Goal: Task Accomplishment & Management: Complete application form

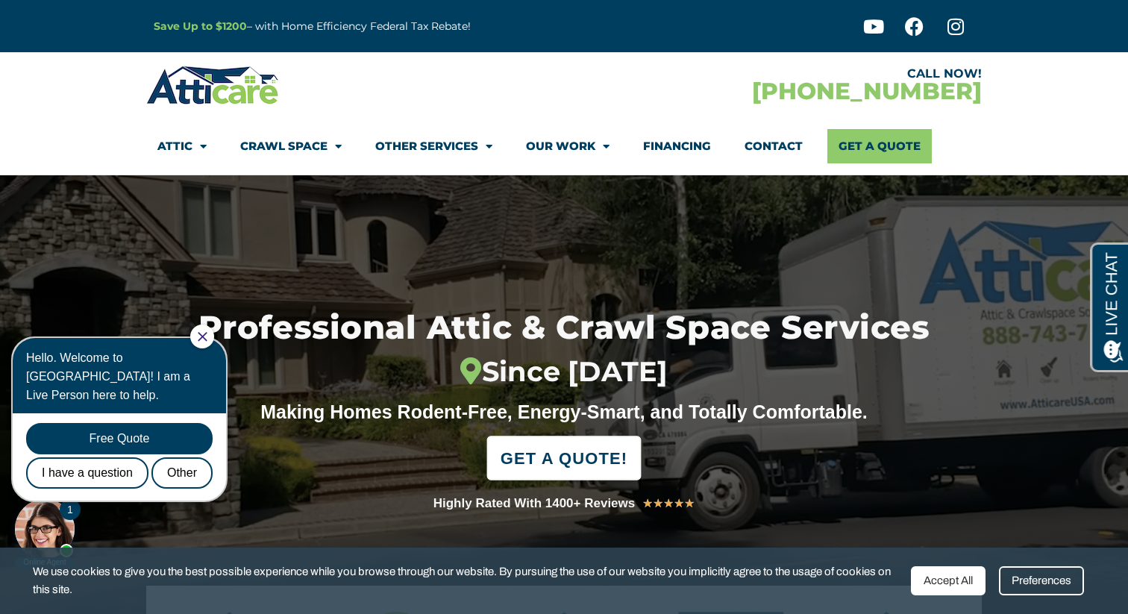
click at [578, 461] on span "GET A QUOTE!" at bounding box center [564, 458] width 127 height 33
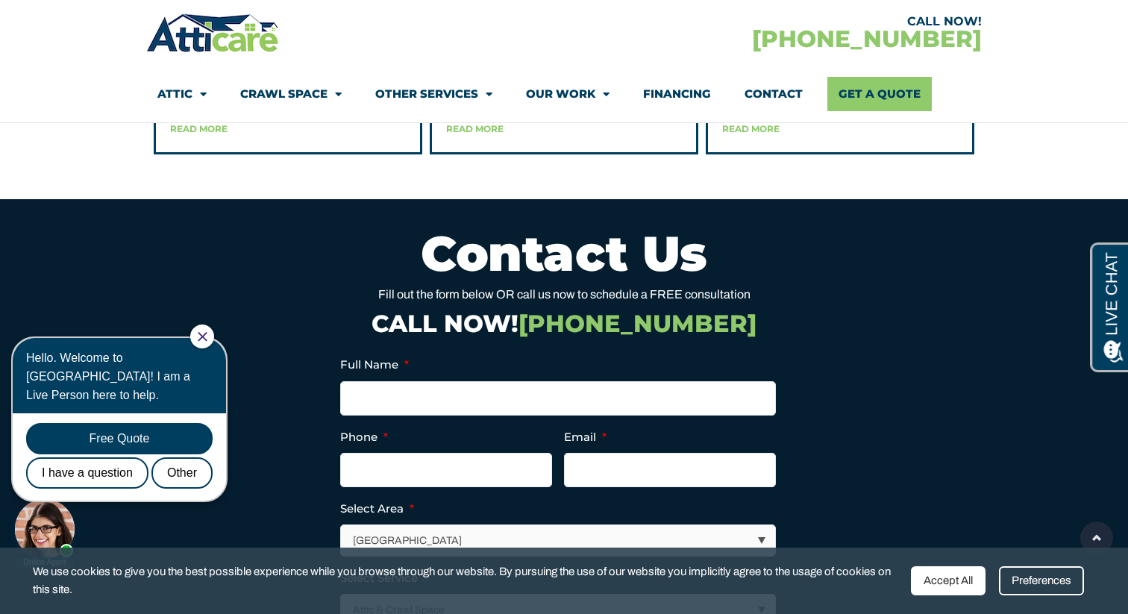
scroll to position [4222, 0]
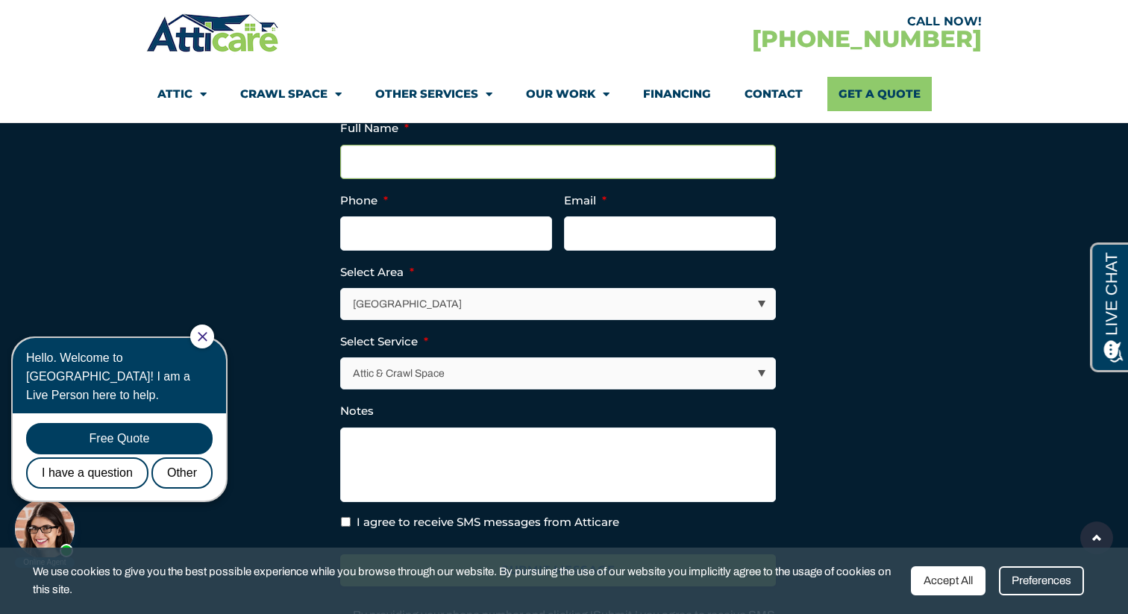
click at [437, 179] on input "Full Name *" at bounding box center [558, 162] width 436 height 34
type input "Omer Levy"
type input "8182924030"
type input "olevy10@gmail.com"
type input "(818) 292-4030"
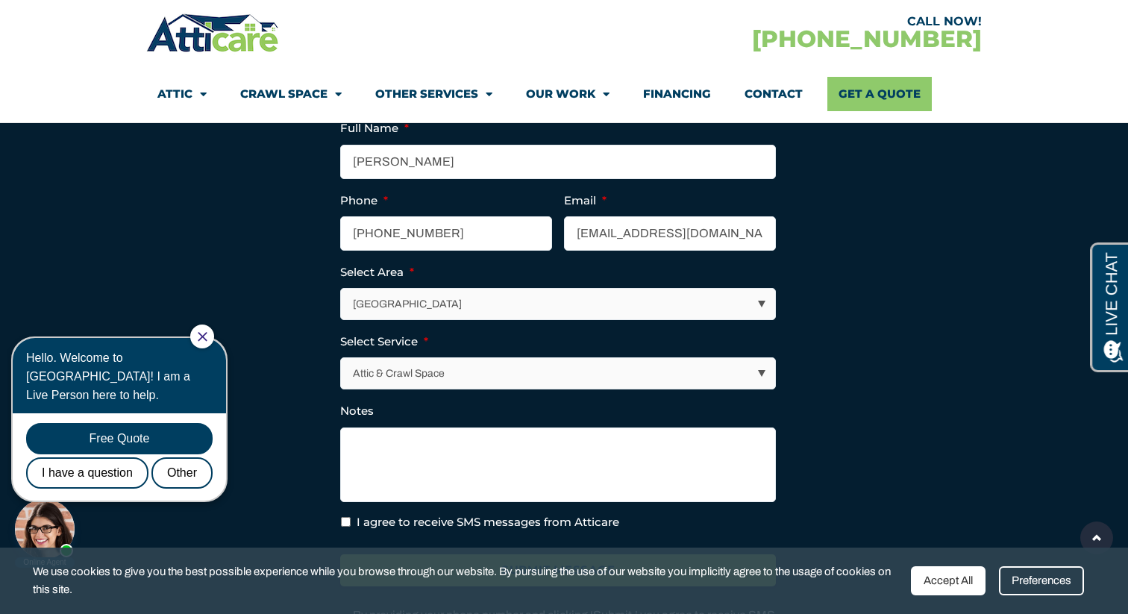
click at [454, 319] on select "Los Angeles Area San Francisco Bay Area New Jersey / New York Area Other Areas" at bounding box center [558, 304] width 434 height 31
click at [441, 389] on select "Attic & Crawl Space Insulation Roofing Solar Energy Other Services" at bounding box center [558, 373] width 434 height 31
click at [414, 531] on ul "Full Name * Omer Levy Phone * (818) 292-4030 Email * olevy10@gmail.com Select A…" at bounding box center [564, 325] width 448 height 412
click at [427, 493] on textarea "Notes" at bounding box center [558, 465] width 436 height 75
paste textarea "https://911atticinsulation.com/"
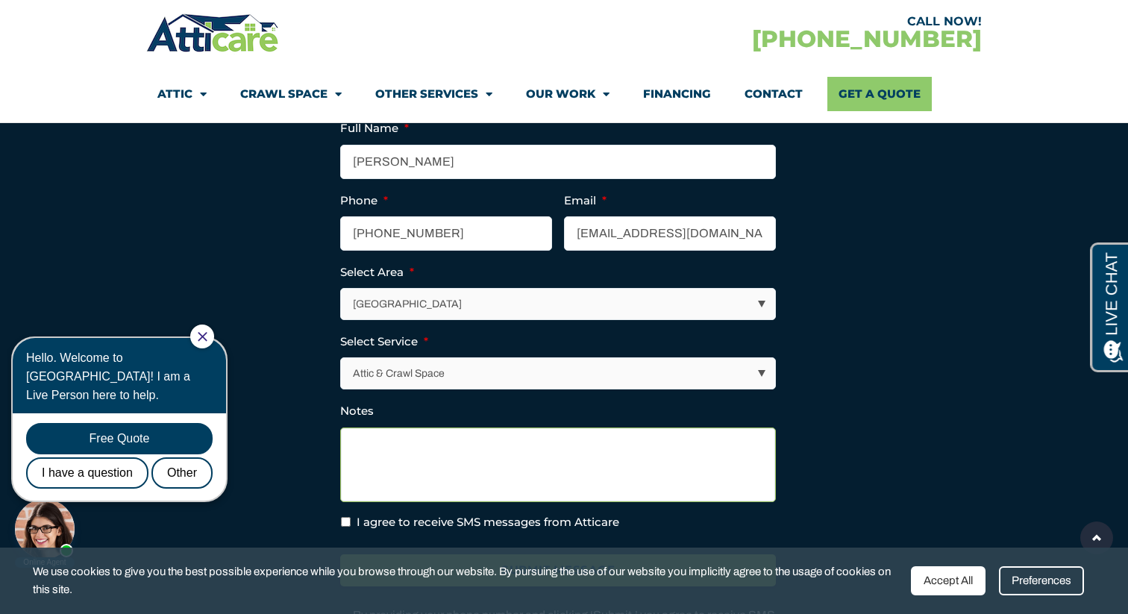
type textarea "https://911atticinsulation.com/"
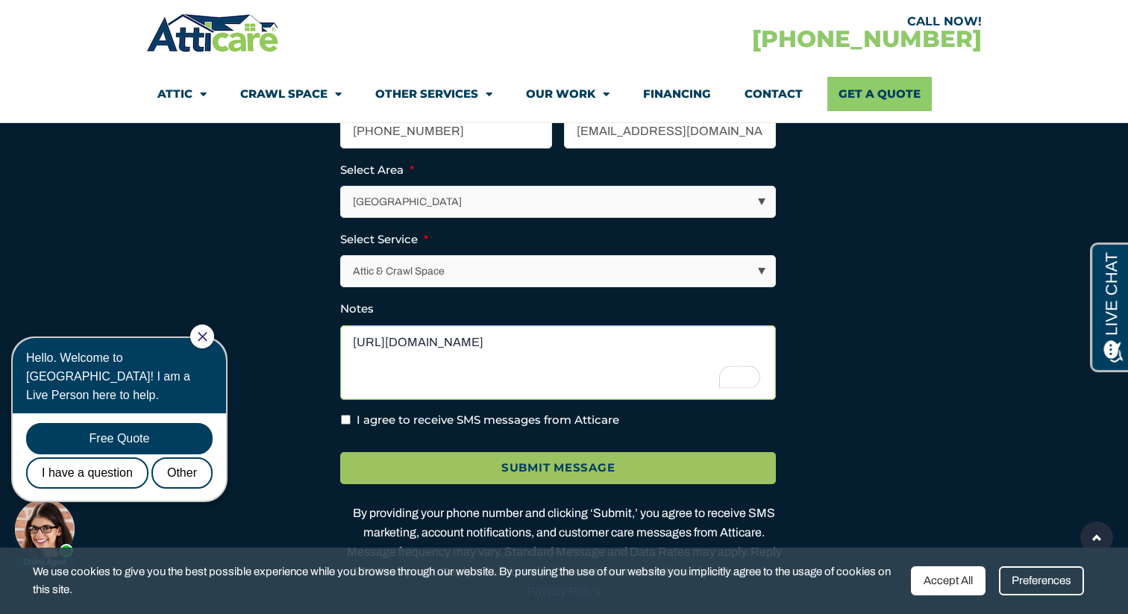
scroll to position [4333, 0]
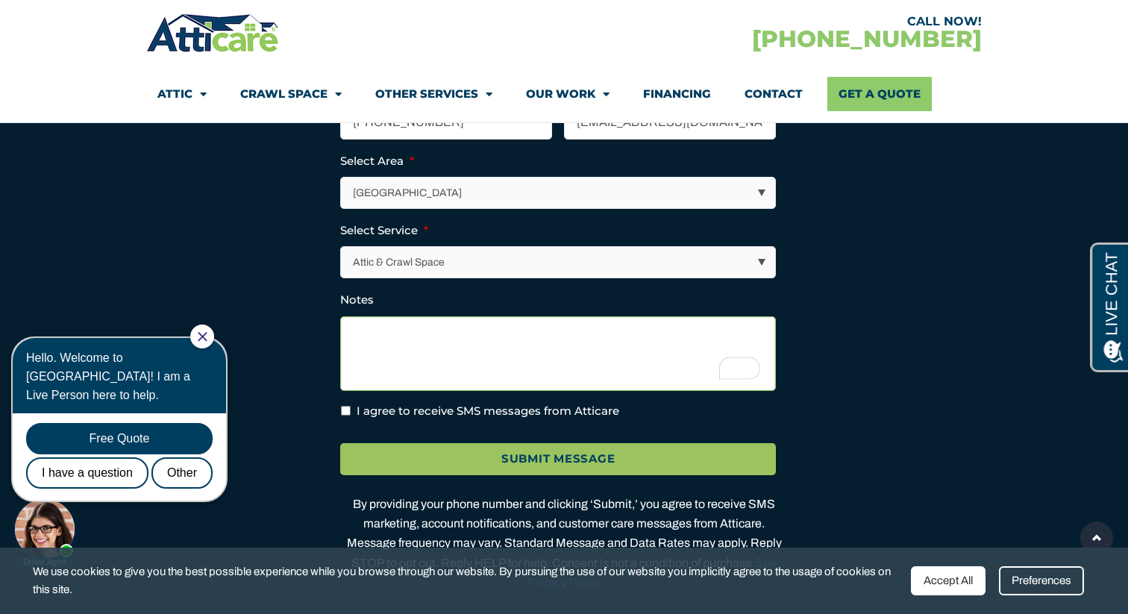
paste textarea "I own a 1950s ranch-style home in Pasadena with a small California basement tha…"
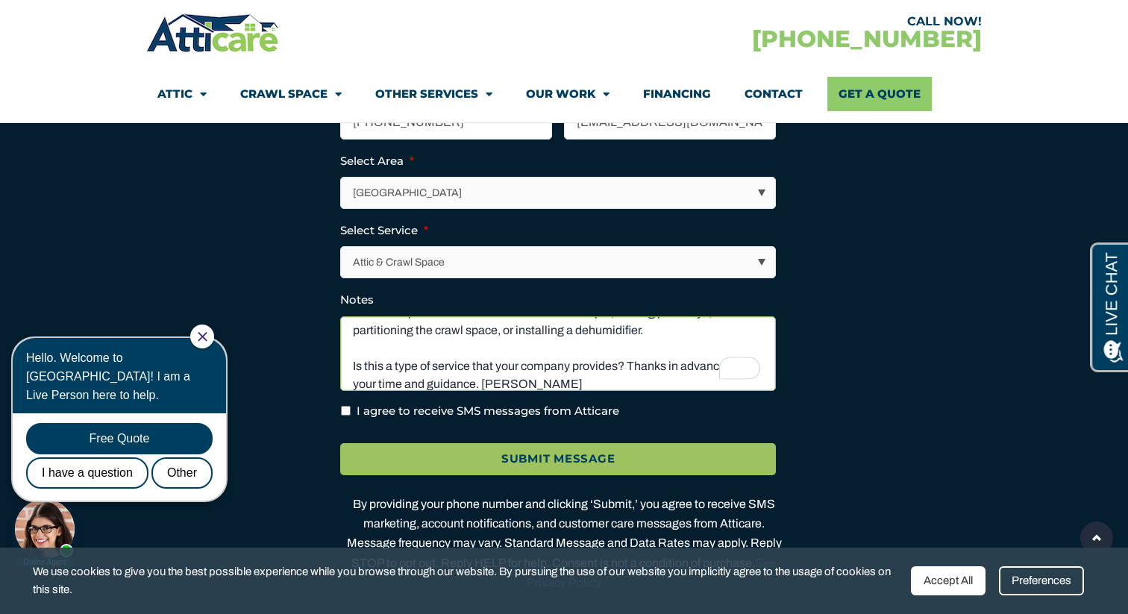
scroll to position [121, 0]
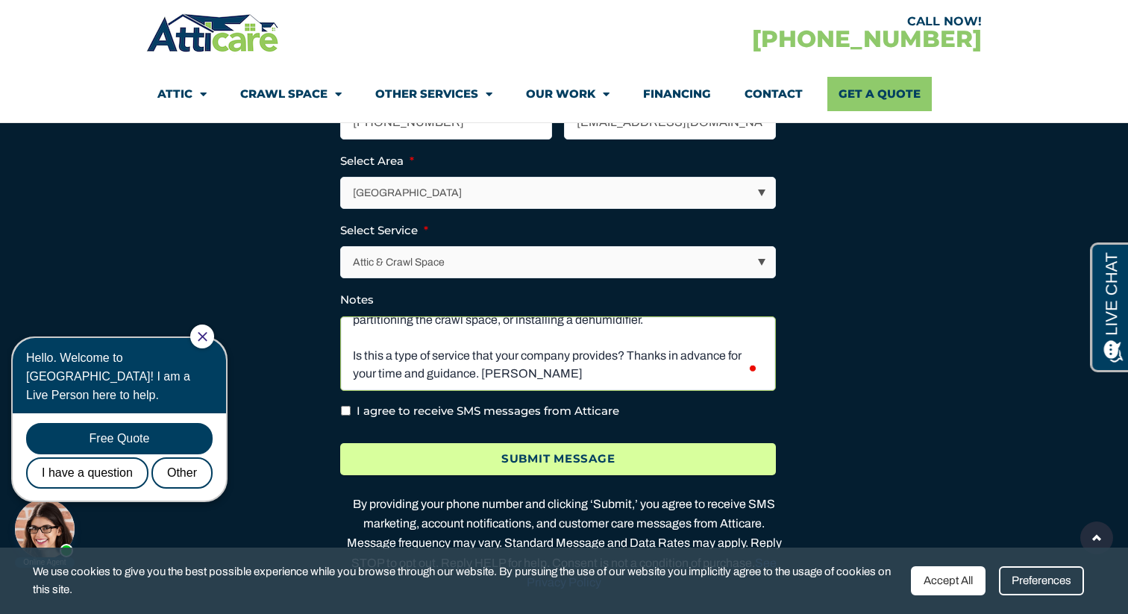
type textarea "I own a 1950s ranch-style home in Pasadena with a small California basement tha…"
click at [513, 475] on input "Submit Message" at bounding box center [558, 459] width 436 height 32
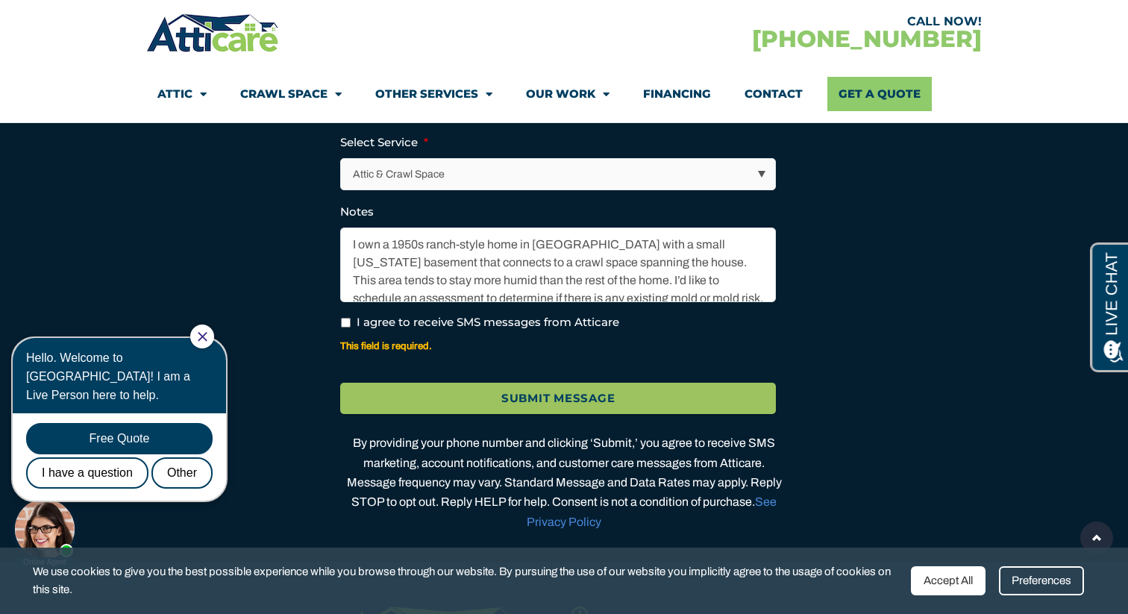
scroll to position [4487, 0]
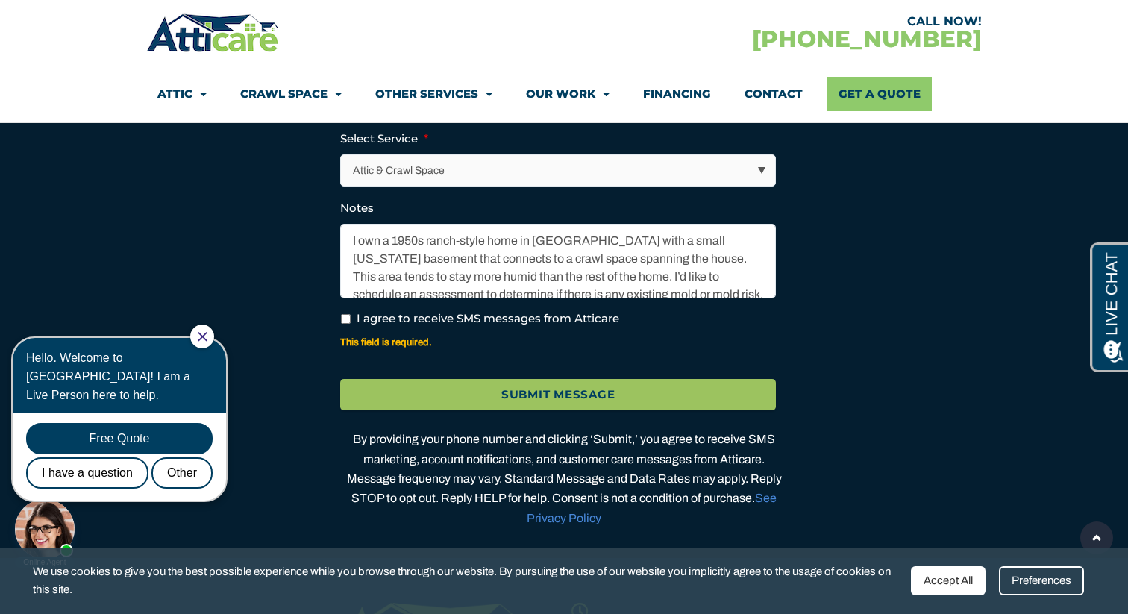
click at [354, 328] on li "I agree to receive SMS messages from Atticare" at bounding box center [564, 318] width 448 height 17
click at [346, 324] on input "I agree to receive SMS messages from Atticare" at bounding box center [346, 319] width 10 height 10
checkbox input "true"
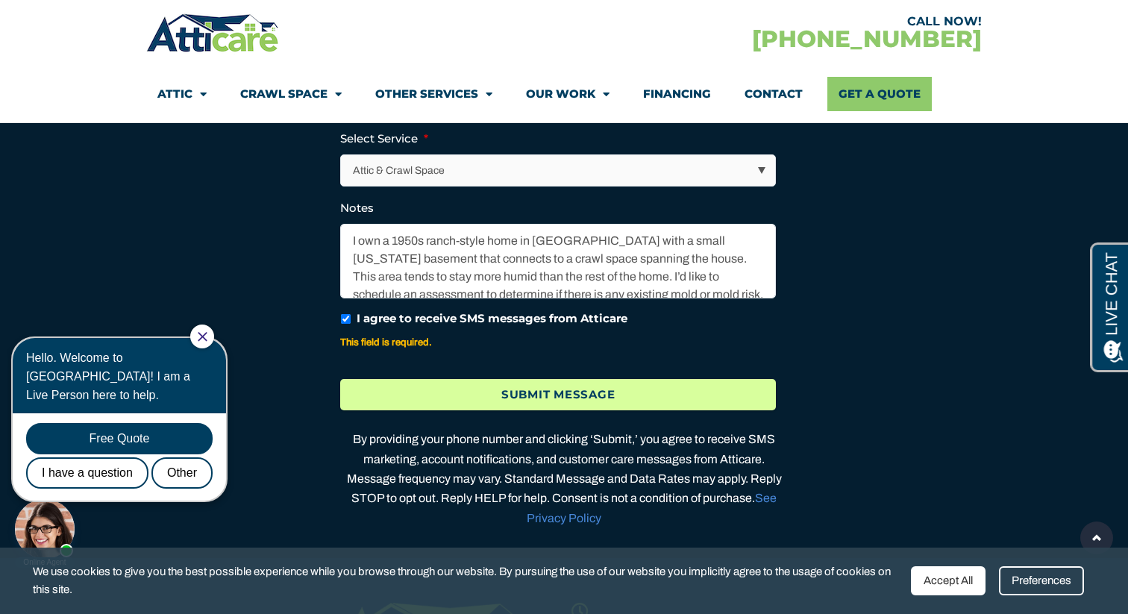
click at [457, 411] on input "Submit Message" at bounding box center [558, 395] width 436 height 32
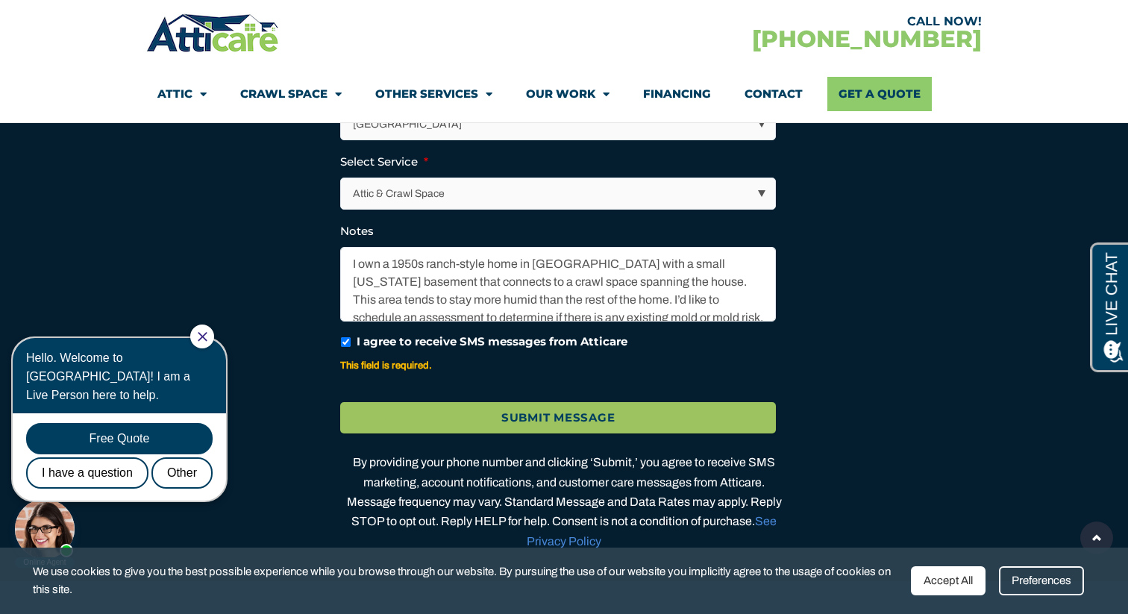
scroll to position [4450, 0]
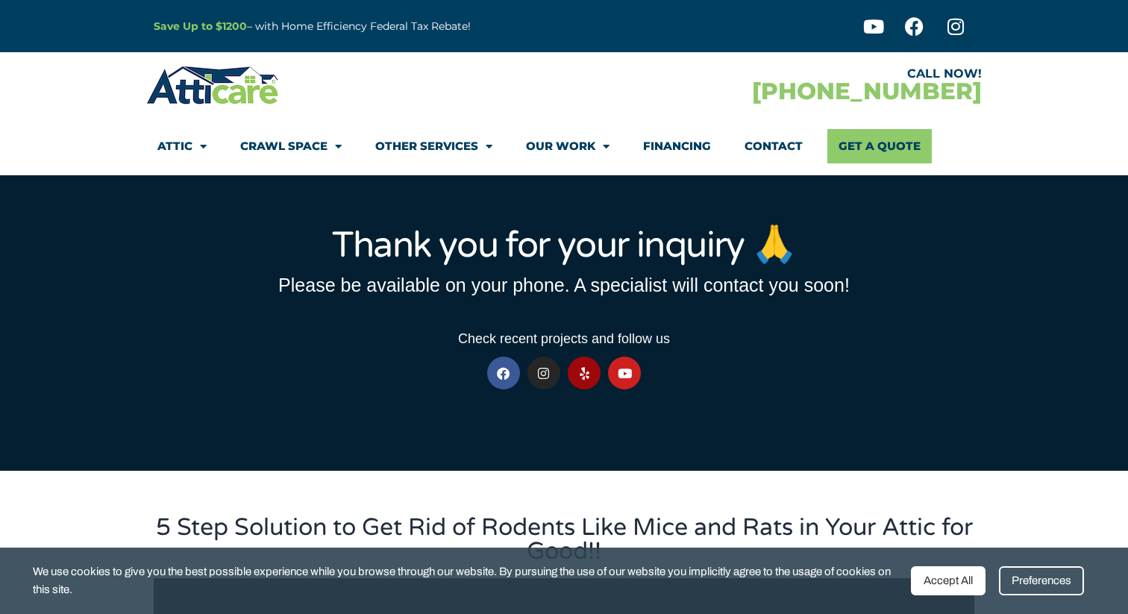
click at [587, 375] on icon at bounding box center [584, 373] width 13 height 13
